Goal: Task Accomplishment & Management: Manage account settings

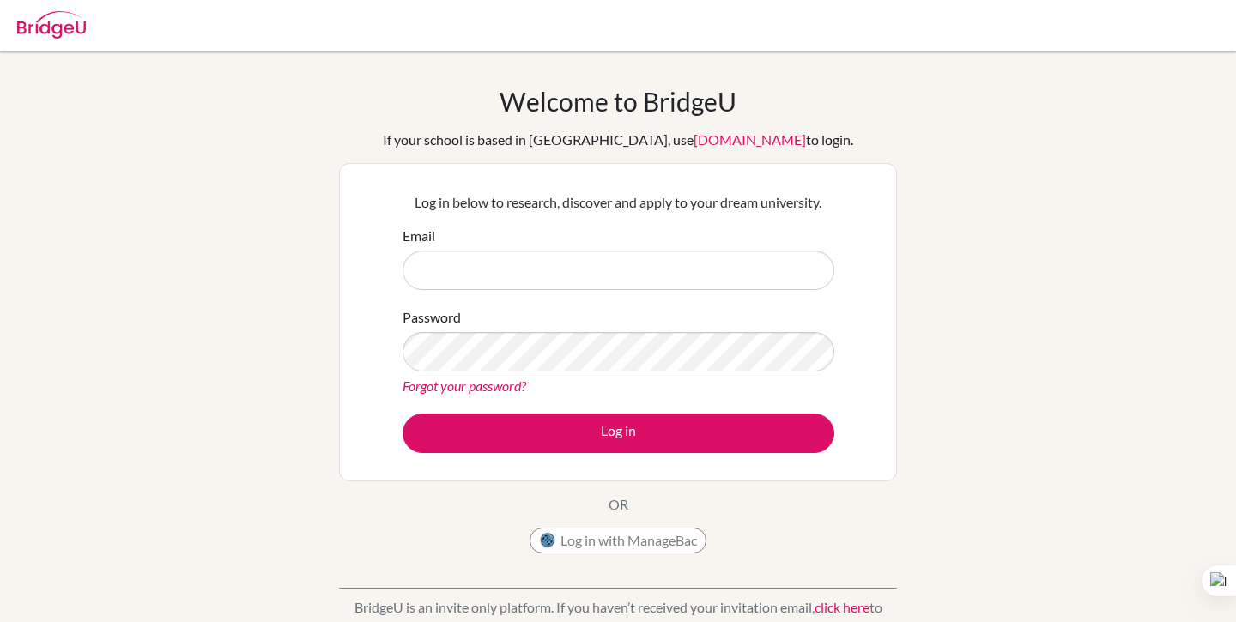
click at [55, 26] on img at bounding box center [51, 24] width 69 height 27
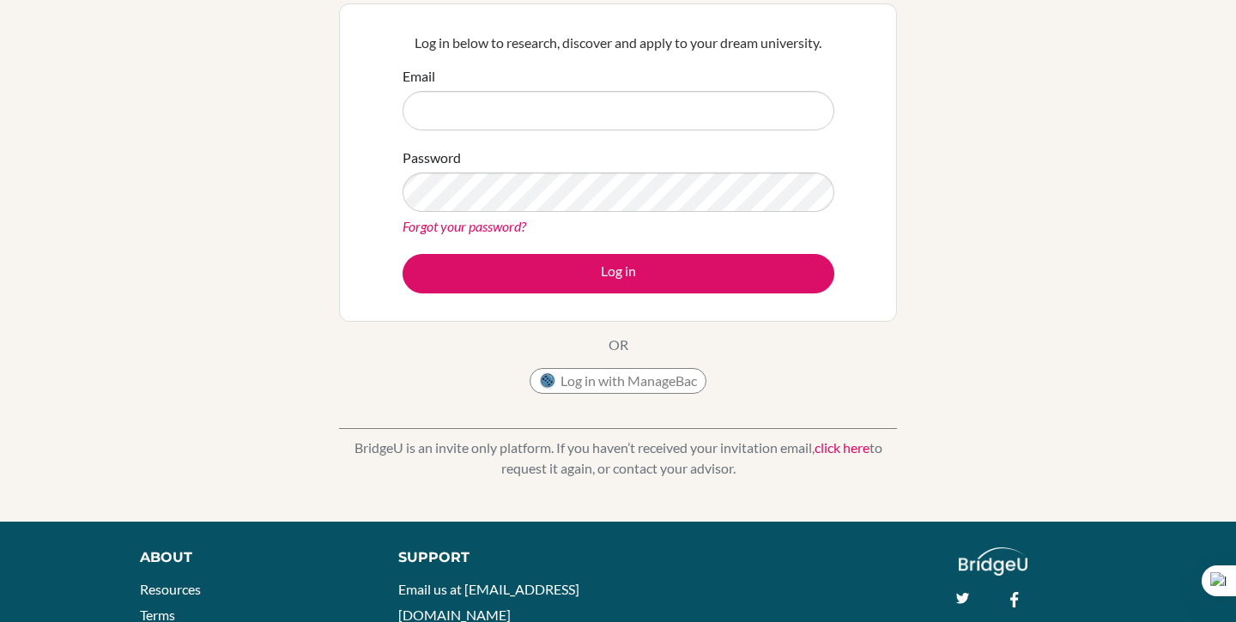
scroll to position [160, 0]
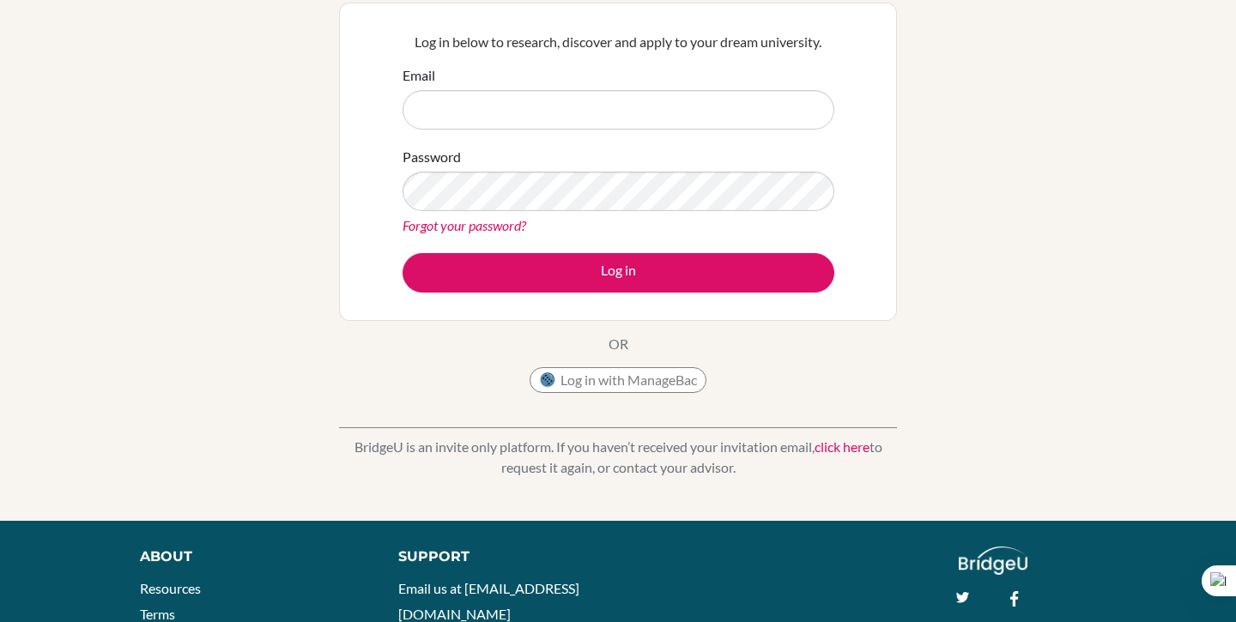
click at [857, 446] on link "click here" at bounding box center [842, 447] width 55 height 16
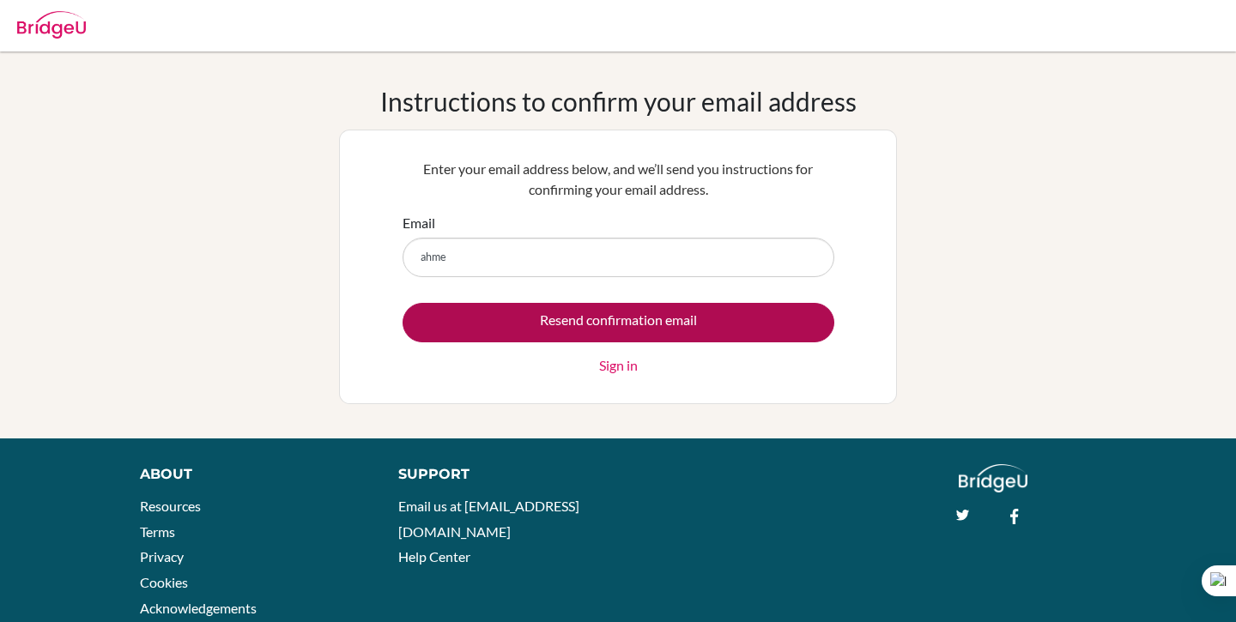
type input "ahmedj.alzaabi@student.bbs.edu.kw"
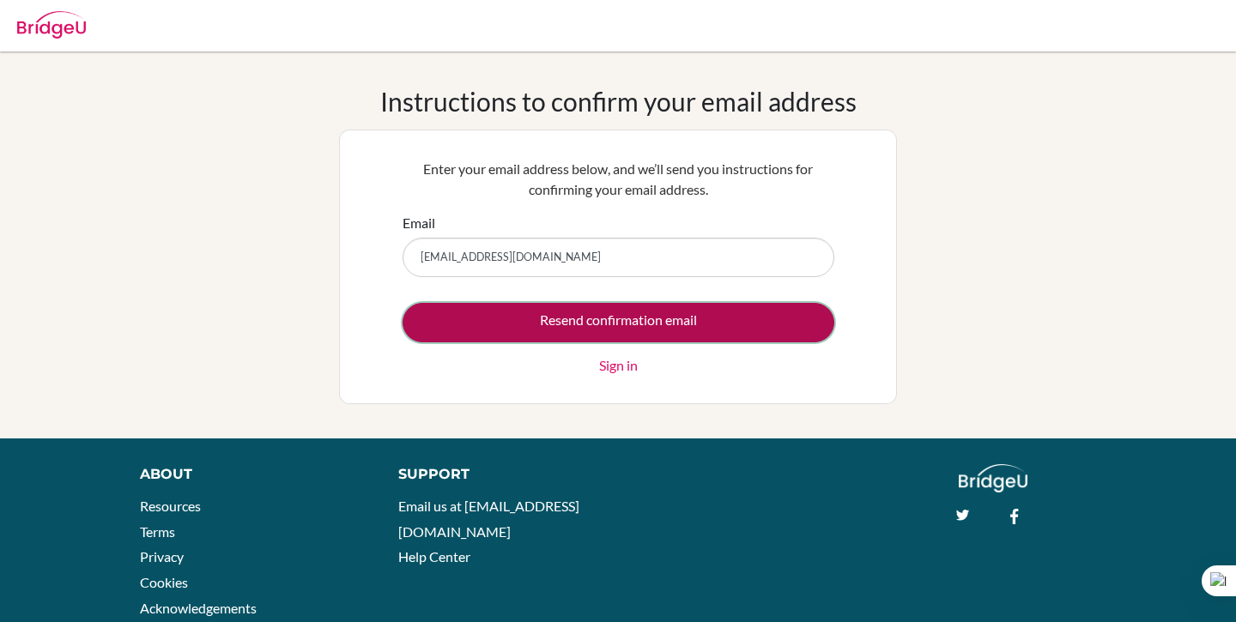
click at [616, 309] on input "Resend confirmation email" at bounding box center [619, 322] width 432 height 39
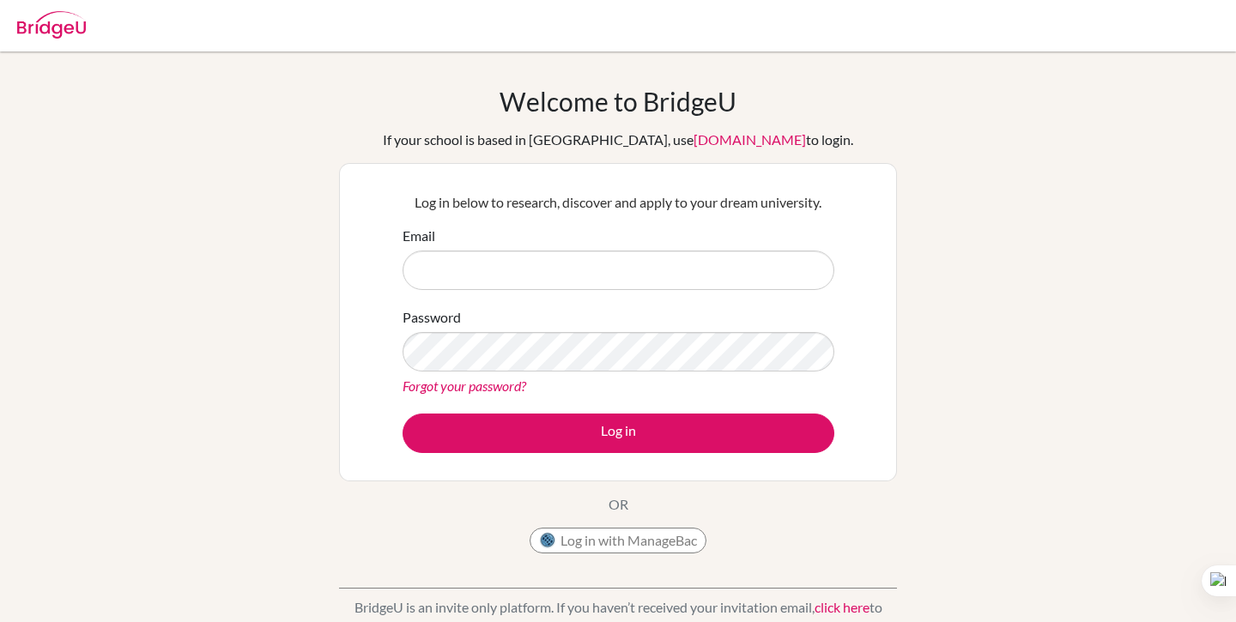
scroll to position [293, 0]
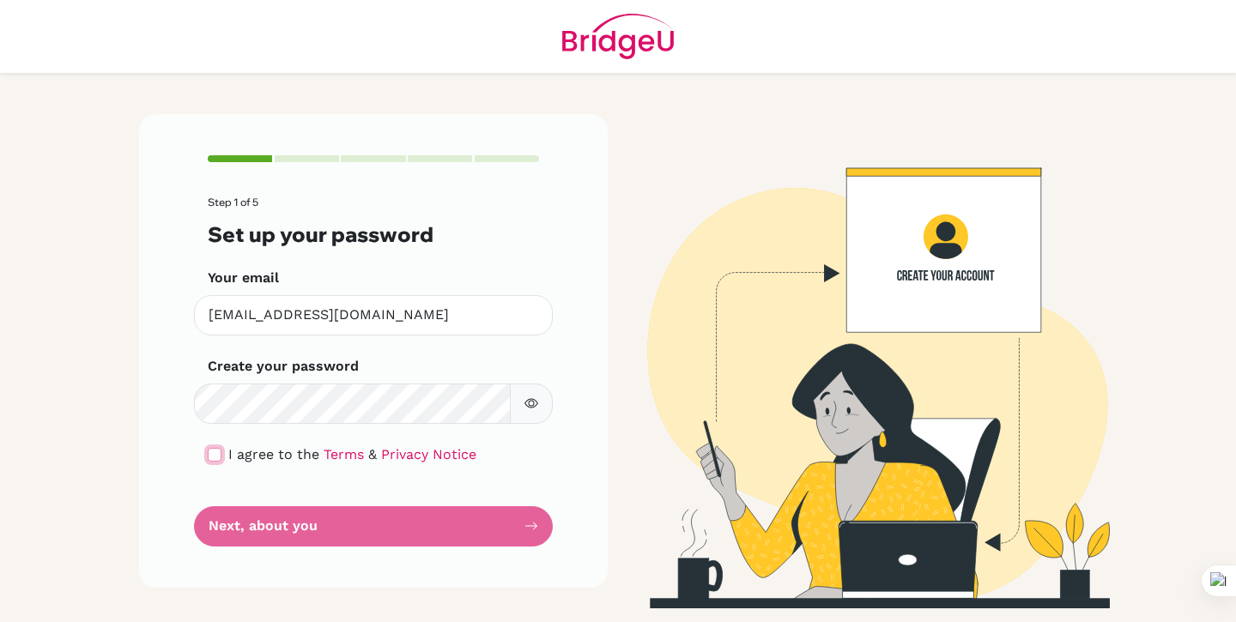
click at [209, 450] on input "checkbox" at bounding box center [215, 455] width 14 height 14
checkbox input "true"
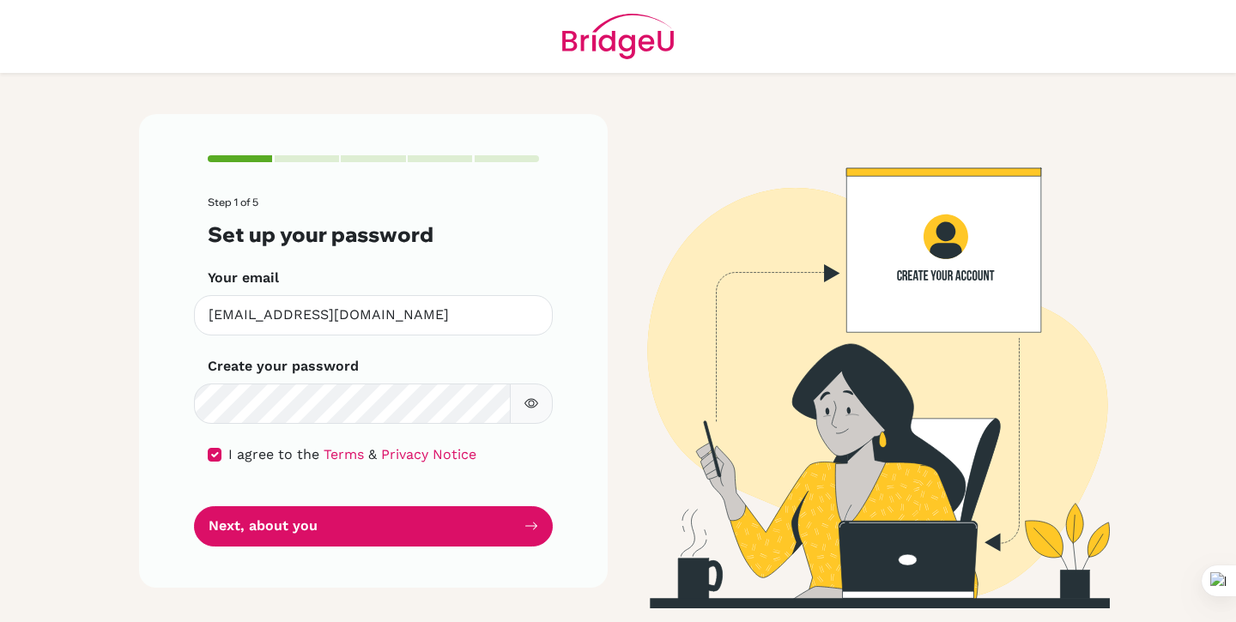
click at [541, 392] on button "button" at bounding box center [531, 404] width 43 height 40
click at [354, 432] on form "Step 1 of 5 Set up your password Your email [PERSON_NAME][EMAIL_ADDRESS][DOMAIN…" at bounding box center [373, 371] width 331 height 349
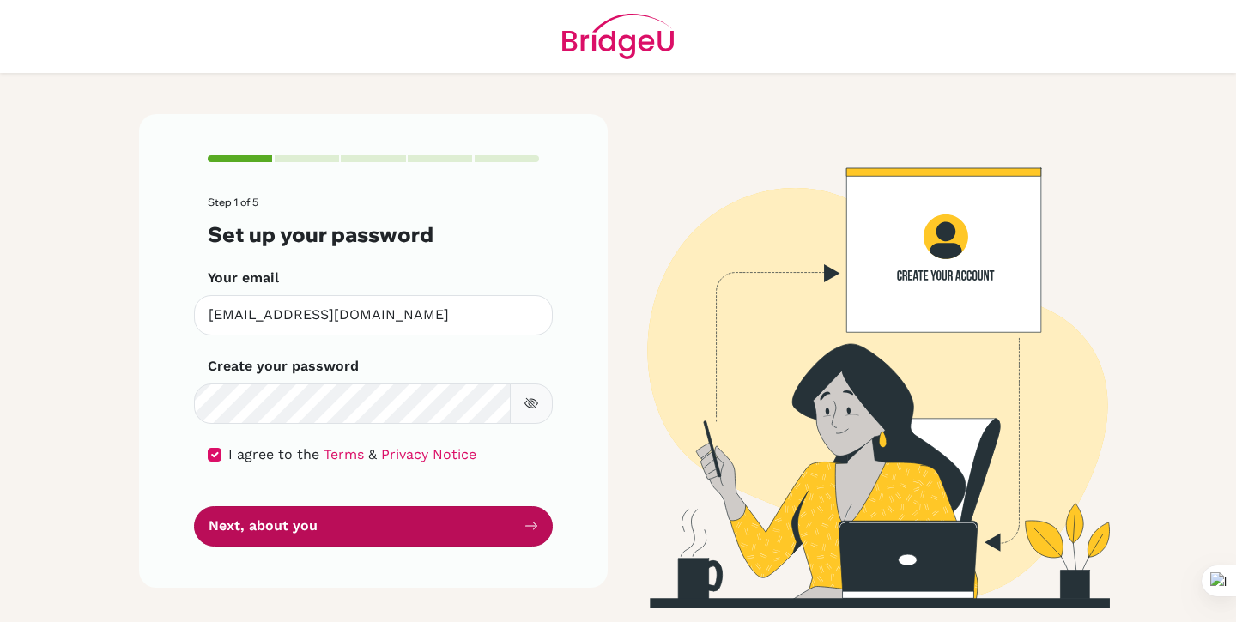
click at [295, 534] on button "Next, about you" at bounding box center [373, 526] width 359 height 40
